Goal: Transaction & Acquisition: Book appointment/travel/reservation

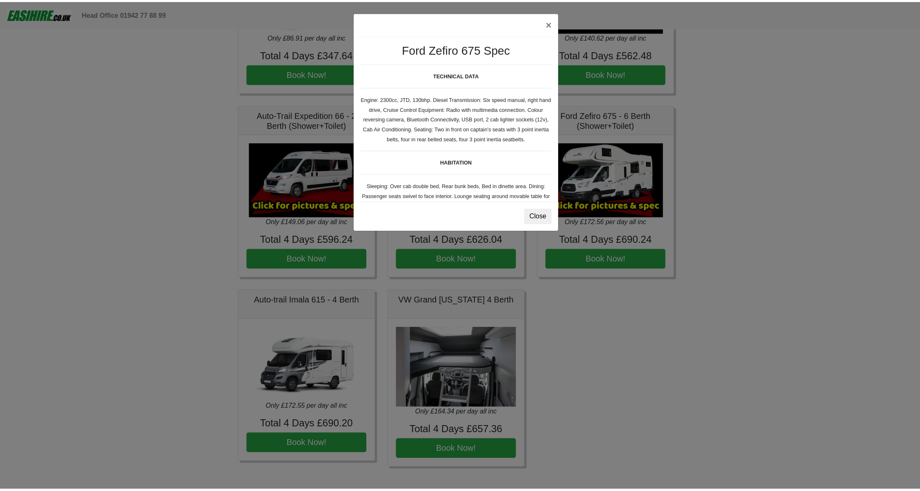
scroll to position [110, 0]
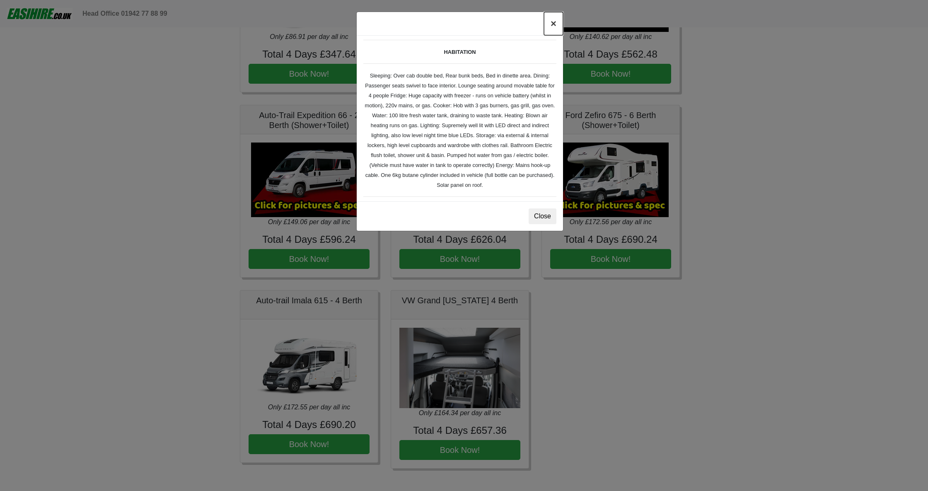
drag, startPoint x: 0, startPoint y: 0, endPoint x: 554, endPoint y: 23, distance: 554.4
click at [554, 23] on button "×" at bounding box center [553, 23] width 19 height 23
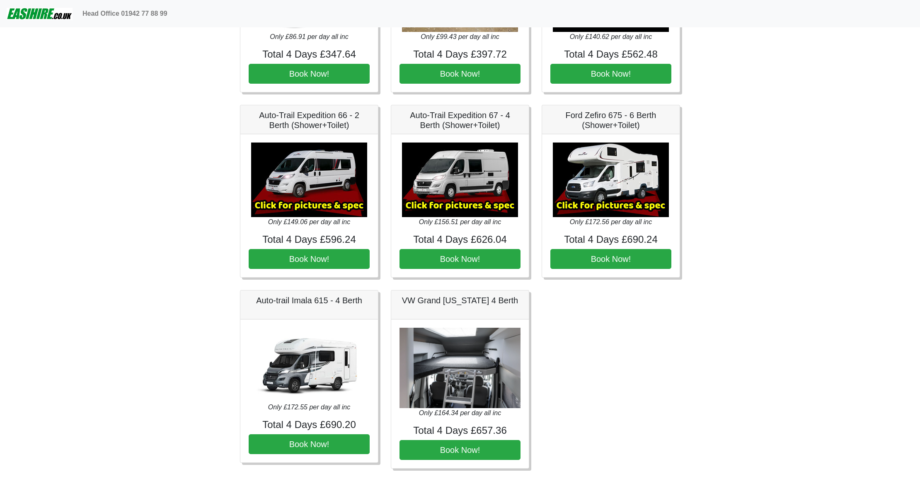
click at [312, 305] on h5 "Auto-trail Imala 615 - 4 Berth" at bounding box center [309, 300] width 121 height 10
click at [310, 402] on img at bounding box center [309, 365] width 116 height 75
click at [310, 362] on img at bounding box center [309, 365] width 116 height 75
drag, startPoint x: 363, startPoint y: 305, endPoint x: 252, endPoint y: 303, distance: 110.6
click at [252, 303] on h5 "Auto-trail Imala 615 - 4 Berth" at bounding box center [309, 300] width 121 height 10
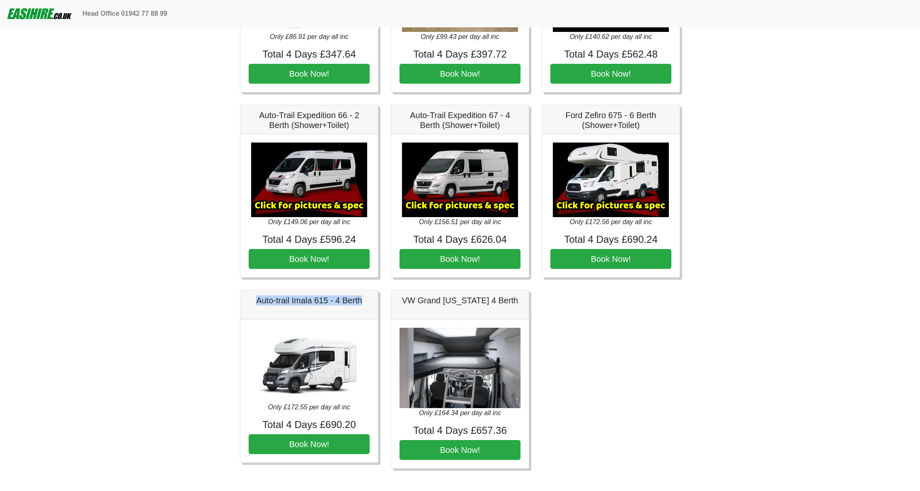
copy h5 "Auto-trail Imala 615 - 4 Berth"
click at [324, 440] on button "Book Now!" at bounding box center [309, 444] width 121 height 20
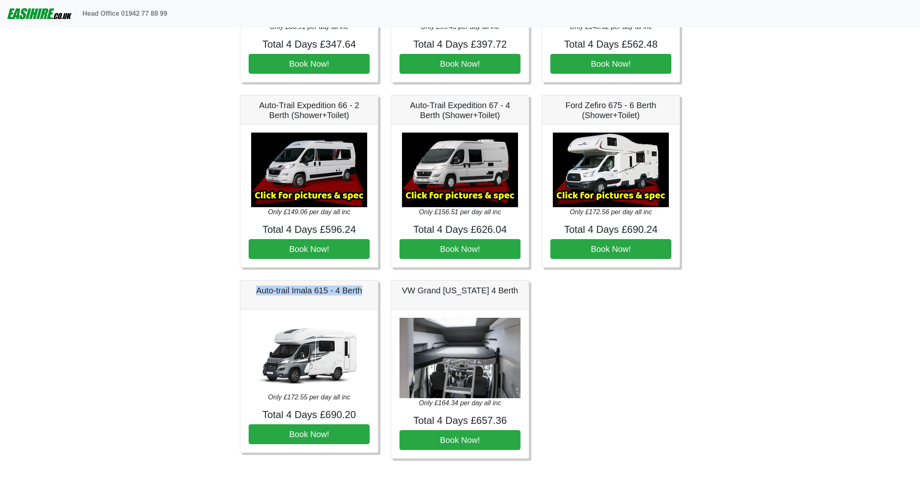
scroll to position [1451, 0]
drag, startPoint x: 513, startPoint y: 292, endPoint x: 406, endPoint y: 295, distance: 106.5
click at [406, 295] on h5 "VW Grand [US_STATE] 4 Berth" at bounding box center [459, 290] width 121 height 10
copy h5 "VW Grand [US_STATE] 4 Berth"
